Goal: Navigation & Orientation: Find specific page/section

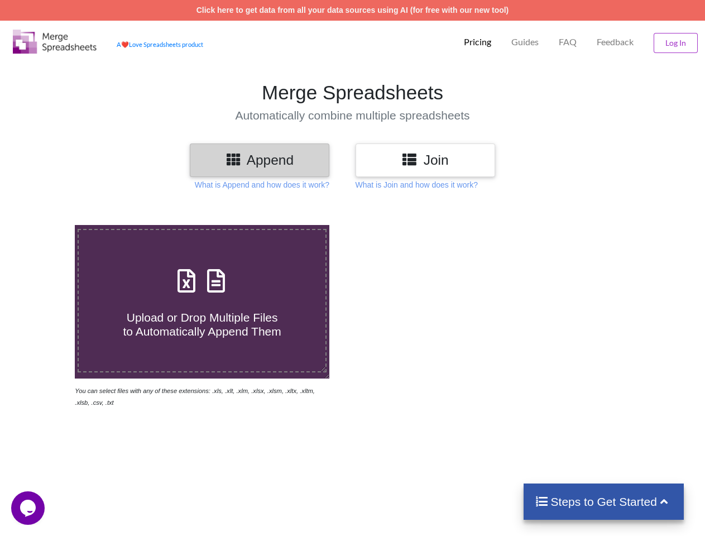
click at [55, 41] on img at bounding box center [55, 42] width 84 height 24
click at [477, 42] on p "Pricing" at bounding box center [477, 42] width 27 height 12
click at [524, 42] on p "Guides" at bounding box center [524, 42] width 27 height 12
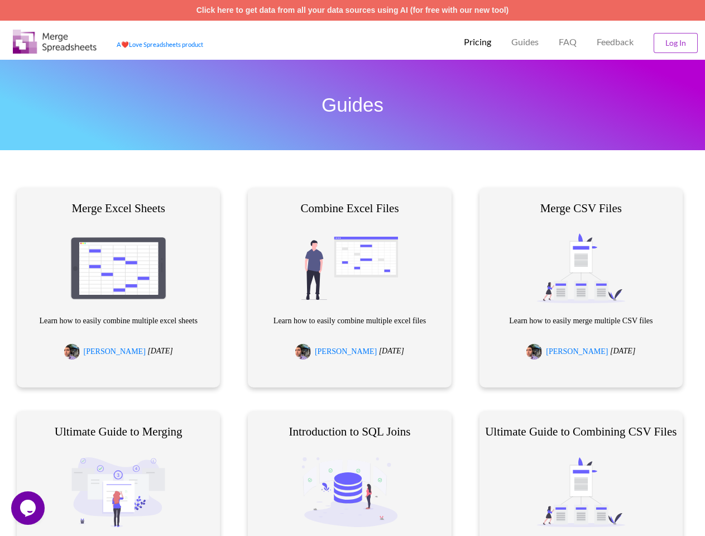
click at [567, 42] on p "FAQ" at bounding box center [568, 42] width 18 height 12
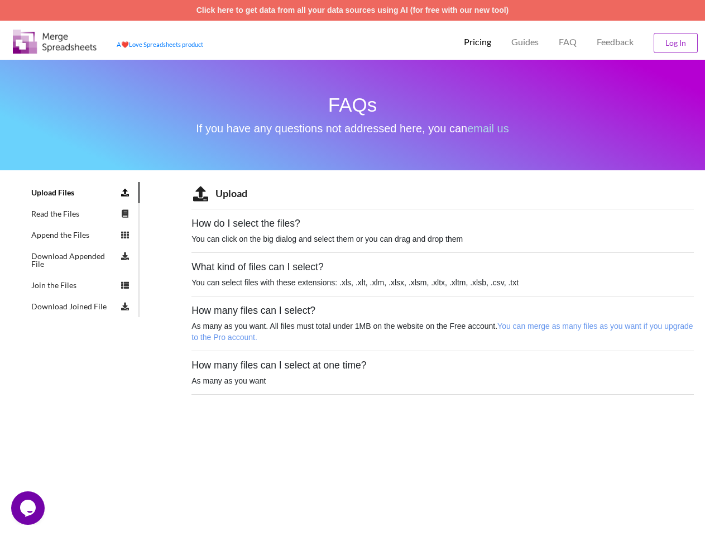
click at [615, 42] on span "Feedback" at bounding box center [614, 41] width 37 height 9
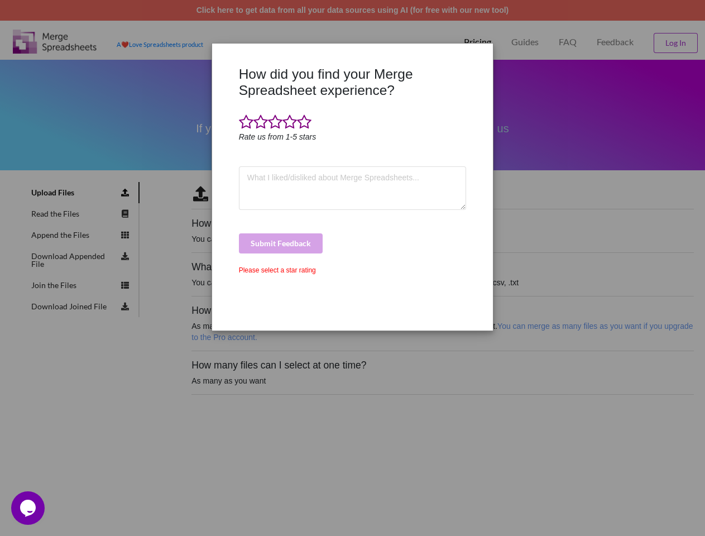
click at [675, 43] on div "How did you find your Merge Spreadsheet experience? Rate us from 1-5 stars Subm…" at bounding box center [352, 268] width 705 height 536
click at [259, 160] on div "How did you find your Merge Spreadsheet experience? Rate us from 1-5 stars Subm…" at bounding box center [352, 194] width 233 height 256
click at [233, 158] on div at bounding box center [224, 194] width 23 height 256
click at [425, 160] on div "How did you find your Merge Spreadsheet experience? Rate us from 1-5 stars Subm…" at bounding box center [352, 194] width 233 height 256
click at [411, 158] on div "How did you find your Merge Spreadsheet experience? Rate us from 1-5 stars Subm…" at bounding box center [352, 194] width 233 height 256
